Goal: Transaction & Acquisition: Book appointment/travel/reservation

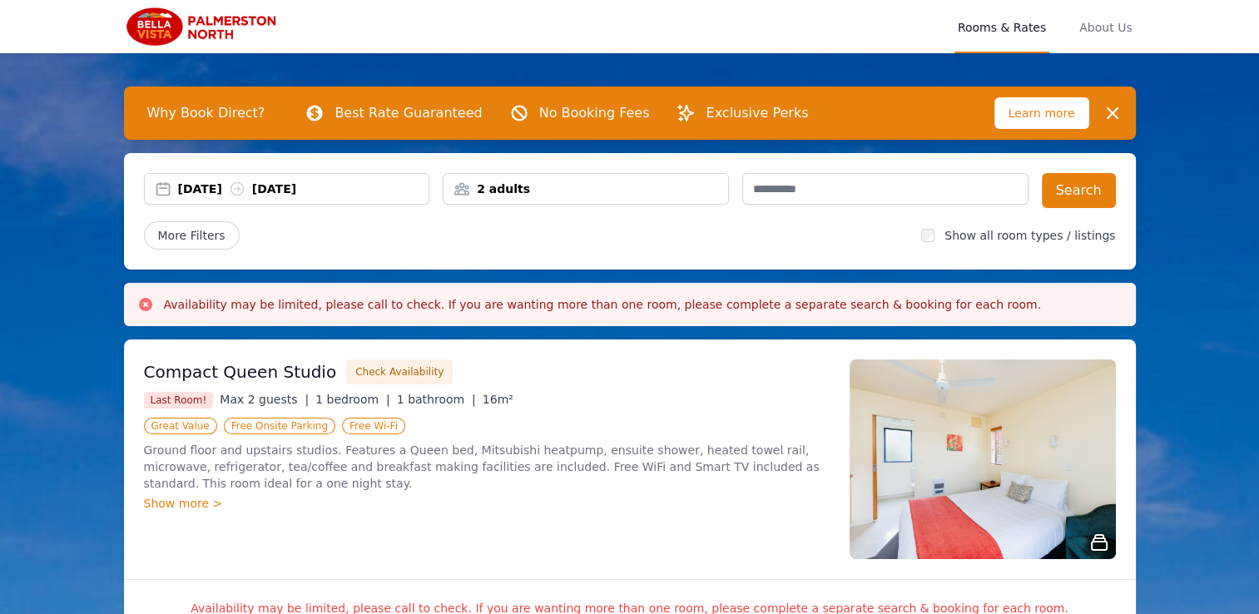
click at [167, 191] on div "29 Aug 2025 30 Aug 2025" at bounding box center [287, 189] width 284 height 17
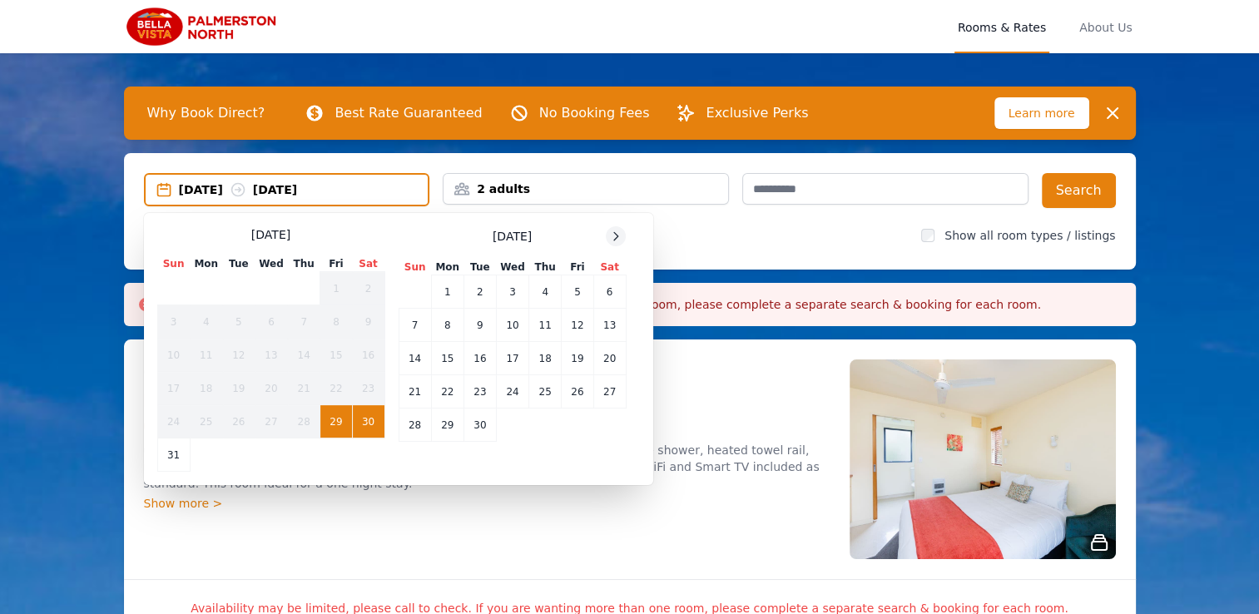
click at [621, 230] on icon at bounding box center [615, 236] width 13 height 13
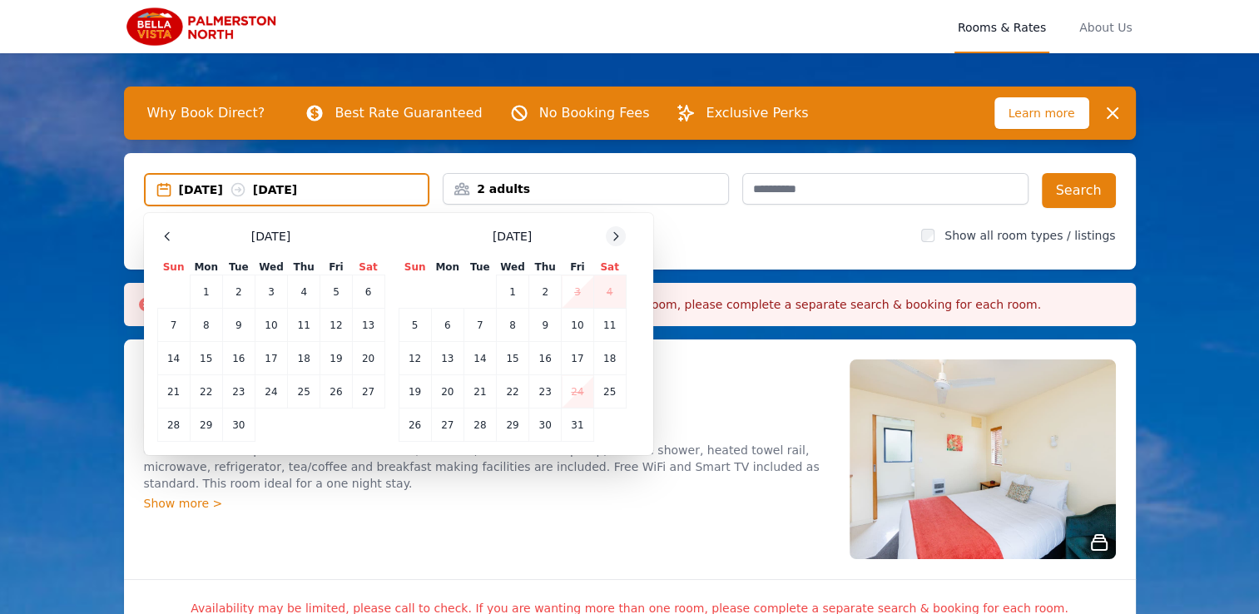
click at [621, 230] on icon at bounding box center [615, 236] width 13 height 13
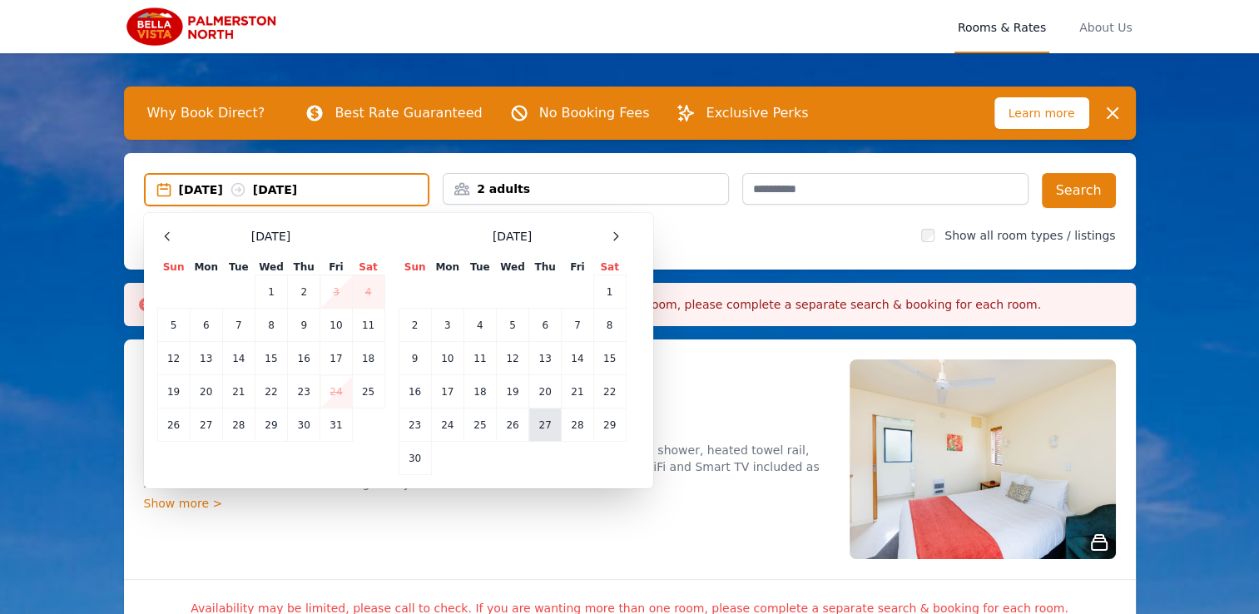
click at [543, 424] on td "27" at bounding box center [545, 424] width 32 height 33
click at [609, 424] on td "29" at bounding box center [609, 424] width 32 height 33
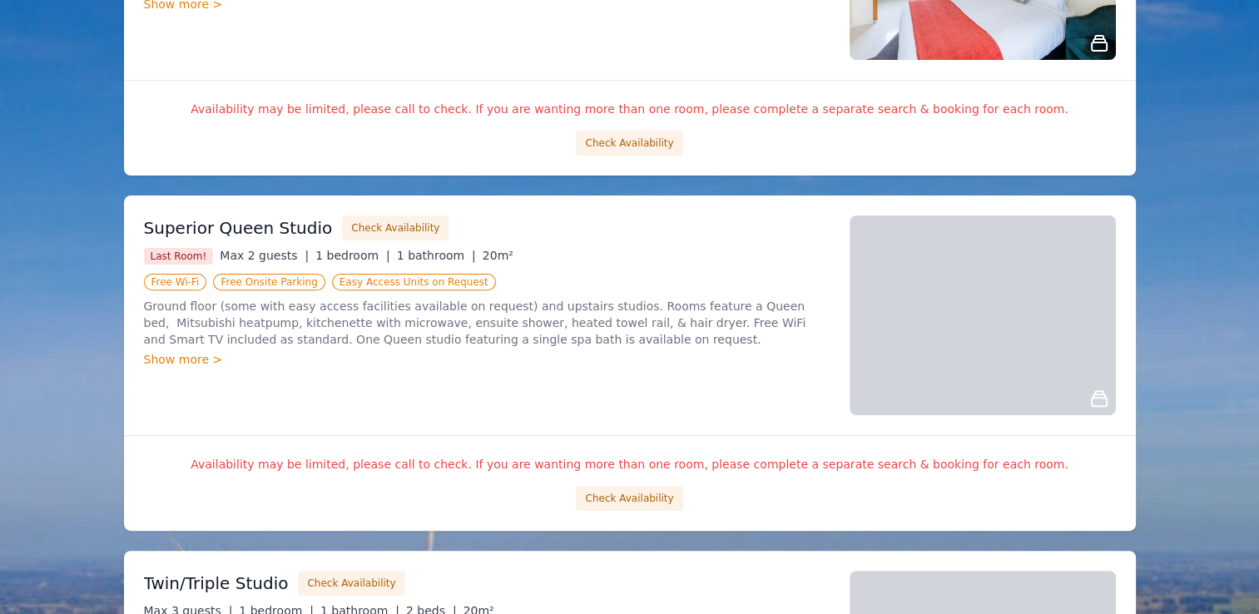
scroll to position [582, 0]
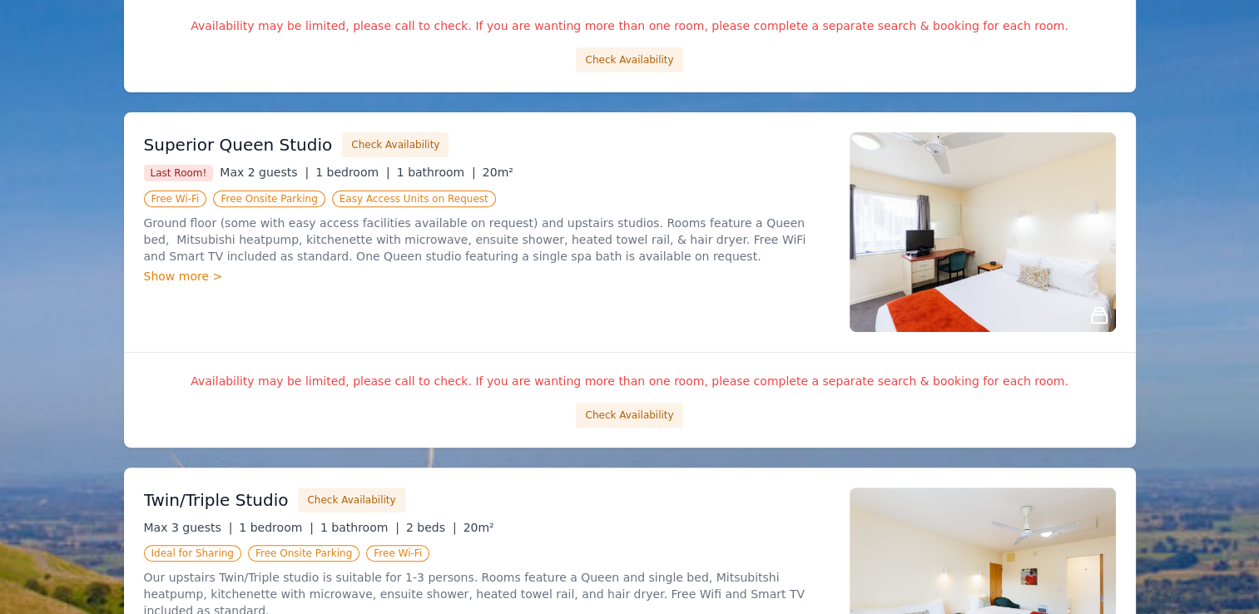
click at [160, 278] on div "Show more >" at bounding box center [486, 276] width 685 height 17
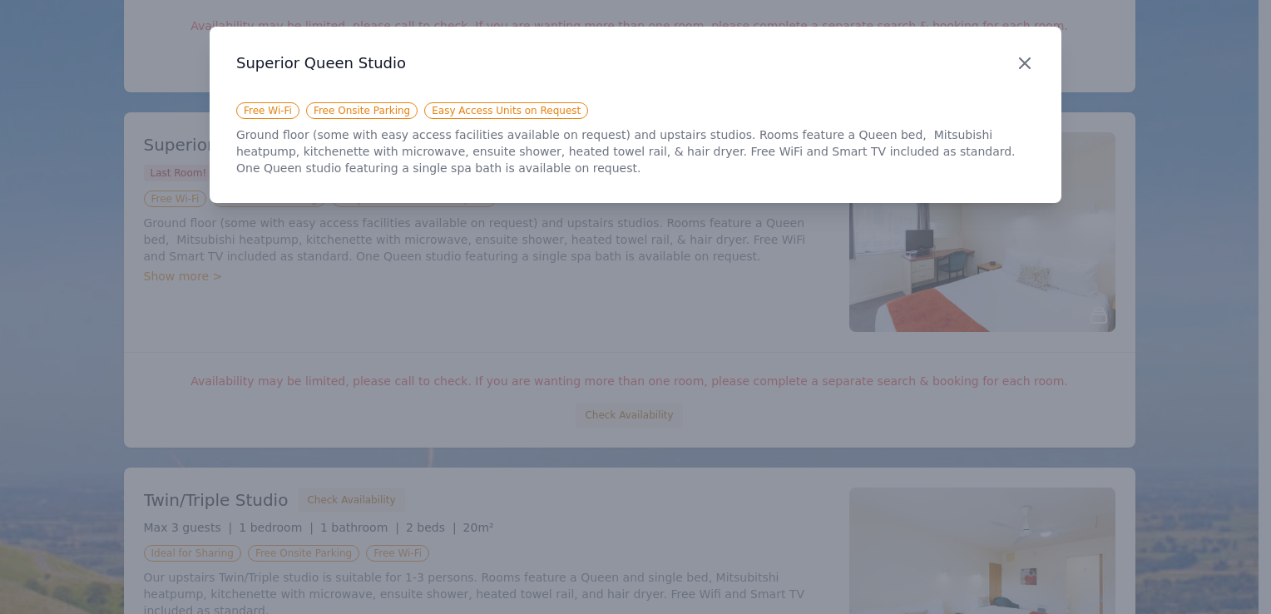
click at [1020, 59] on icon "button" at bounding box center [1025, 63] width 10 height 10
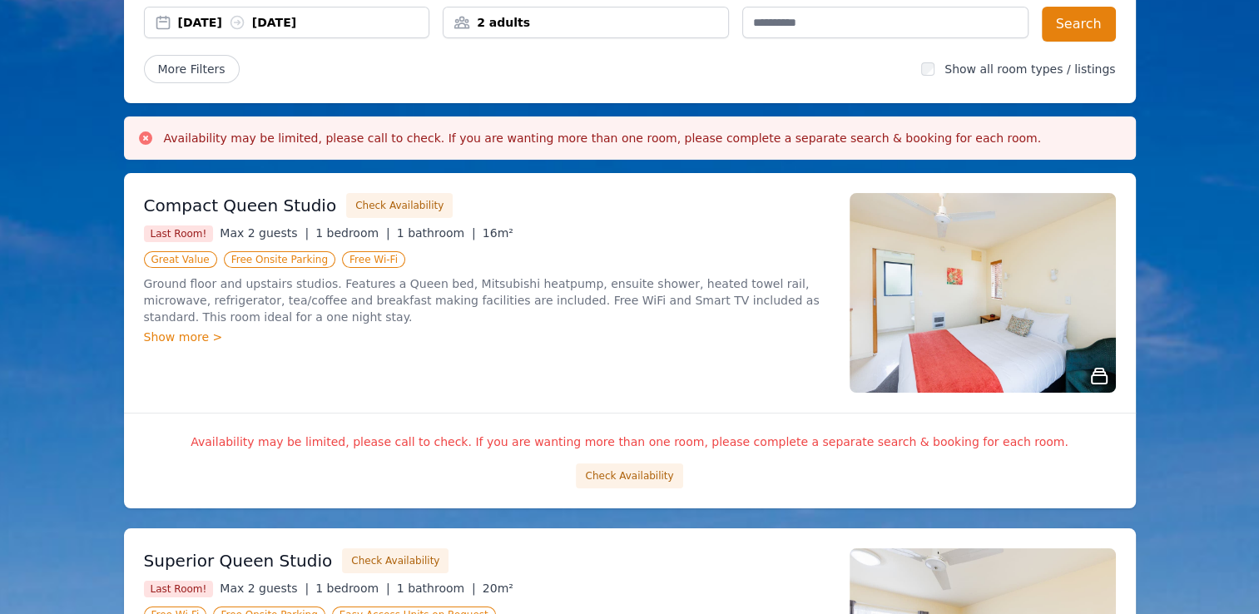
scroll to position [0, 0]
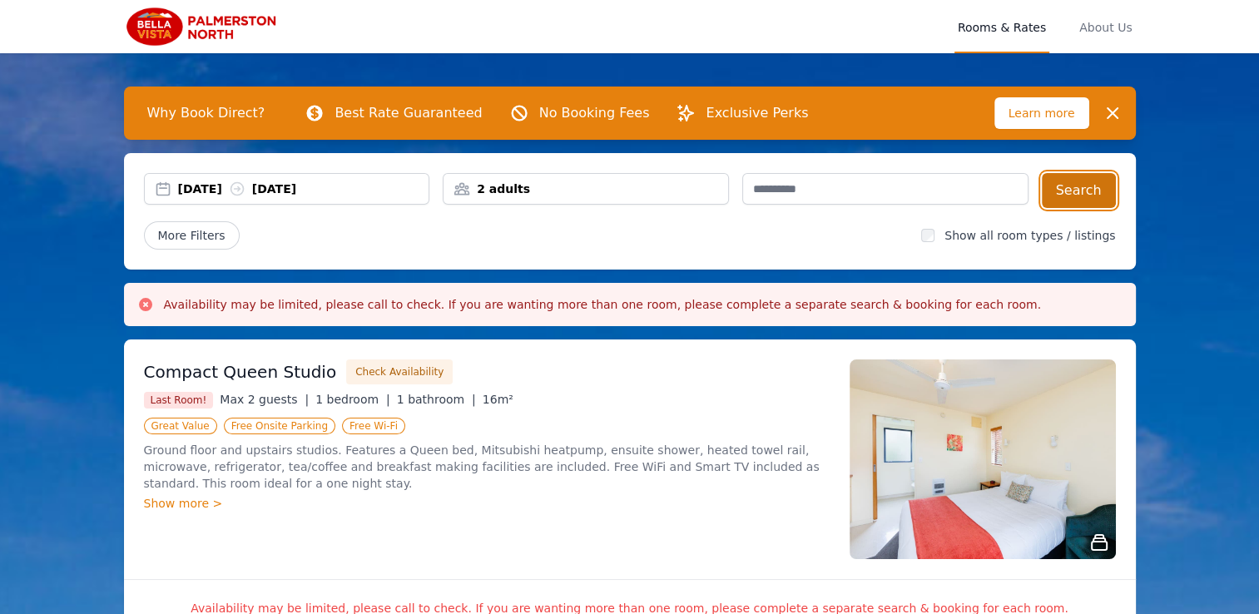
click at [1075, 187] on button "Search" at bounding box center [1078, 190] width 74 height 35
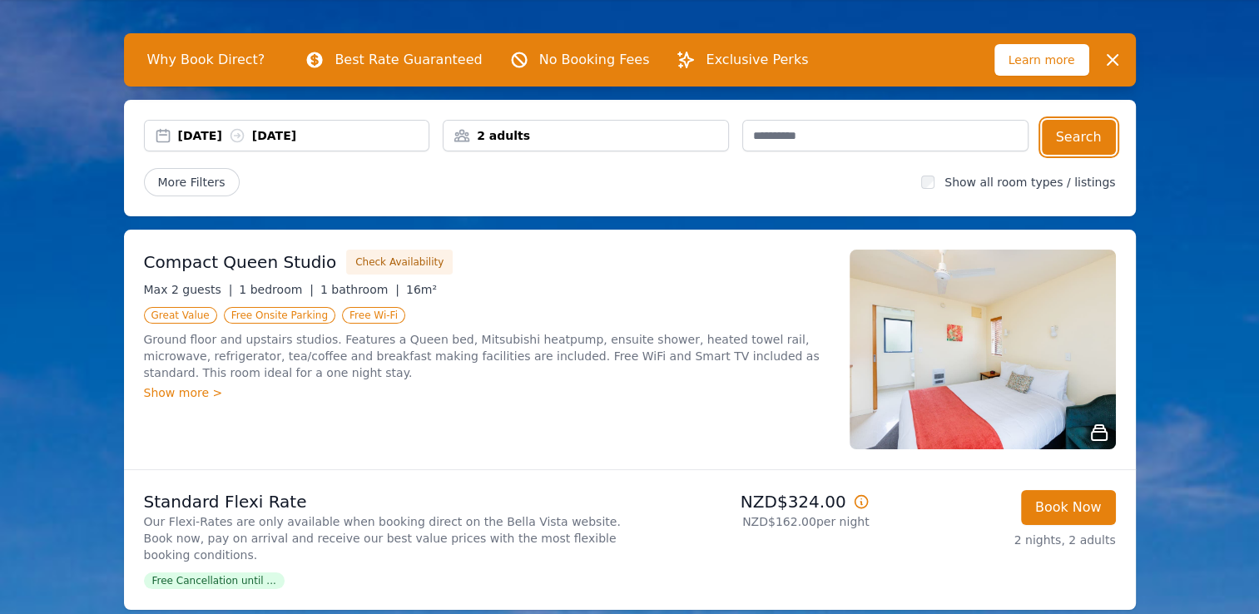
scroll to position [83, 0]
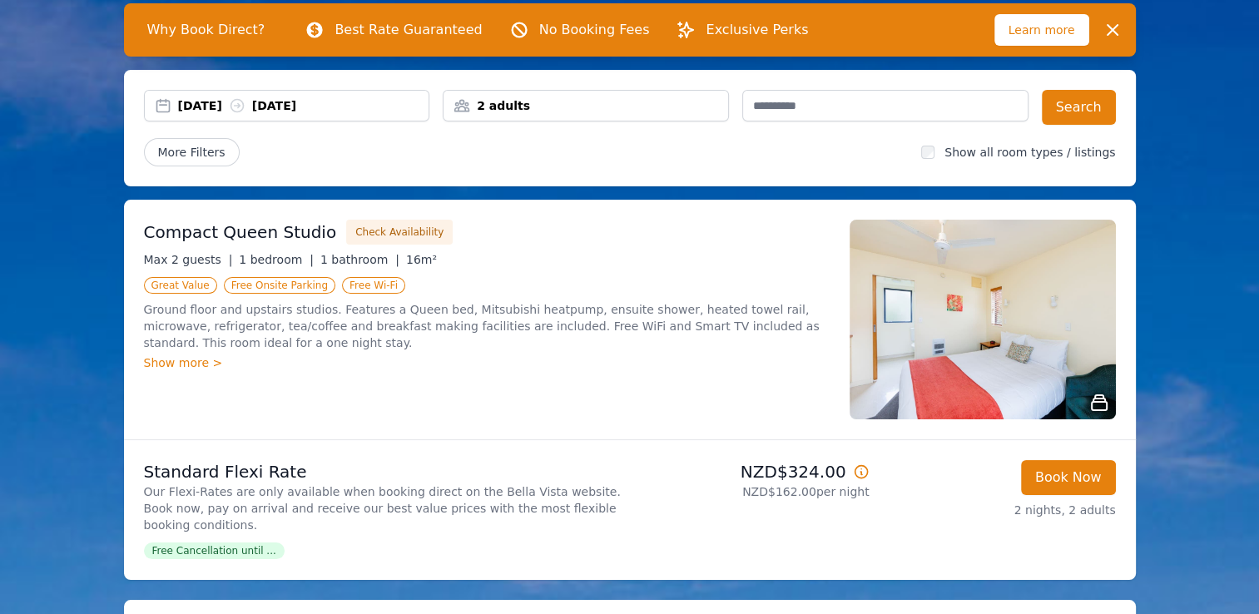
click at [185, 361] on div "Show more >" at bounding box center [486, 362] width 685 height 17
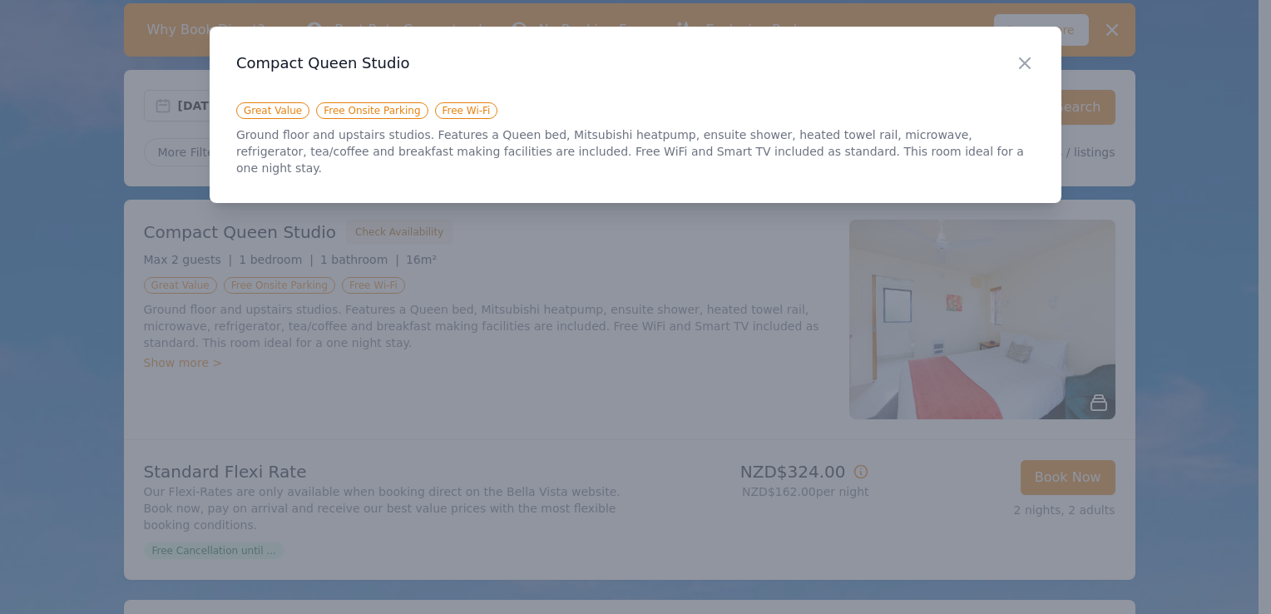
click at [303, 357] on div at bounding box center [635, 307] width 1271 height 614
